Goal: Task Accomplishment & Management: Manage account settings

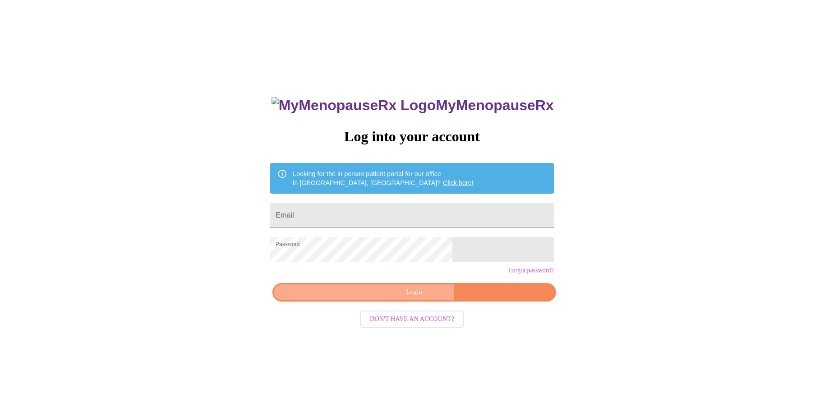
click at [354, 298] on span "Login" at bounding box center [414, 291] width 262 height 11
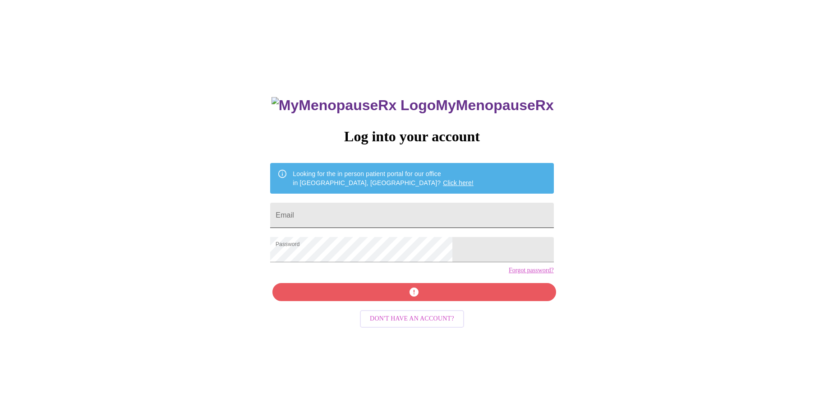
click at [341, 206] on input "Email" at bounding box center [411, 214] width 283 height 25
type input "[EMAIL_ADDRESS][DOMAIN_NAME]"
click at [348, 306] on div "MyMenopauseRx Log into your account Looking for the in person patient portal fo…" at bounding box center [411, 280] width 301 height 395
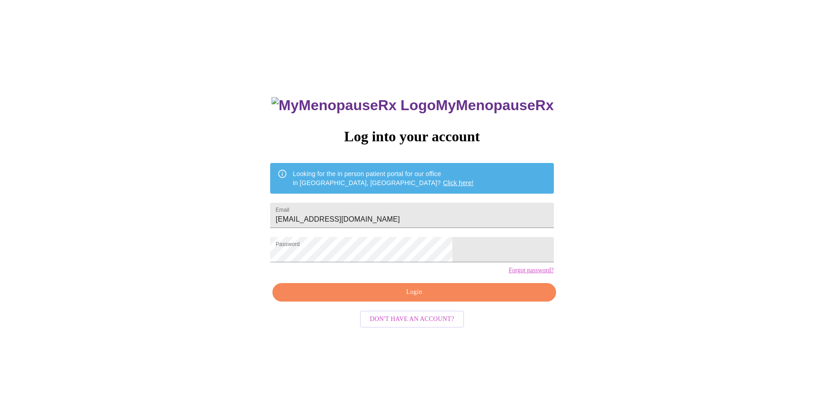
click at [416, 298] on span "Login" at bounding box center [414, 291] width 262 height 11
